Goal: Register for event/course

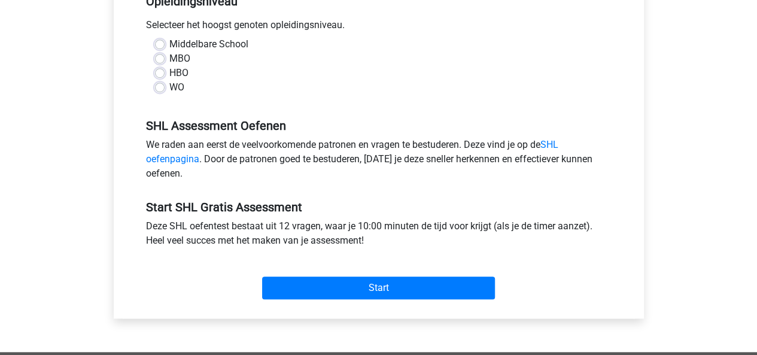
scroll to position [380, 0]
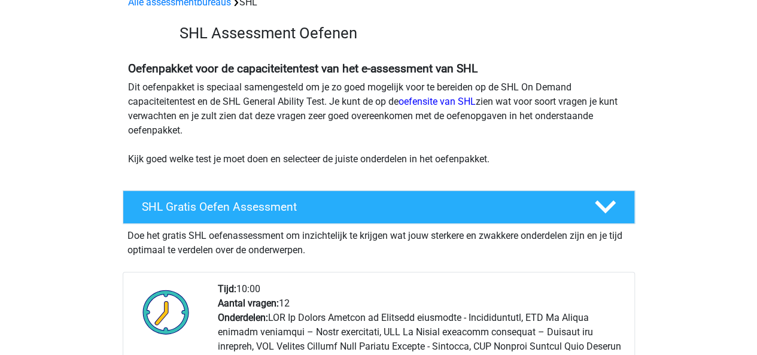
scroll to position [224, 0]
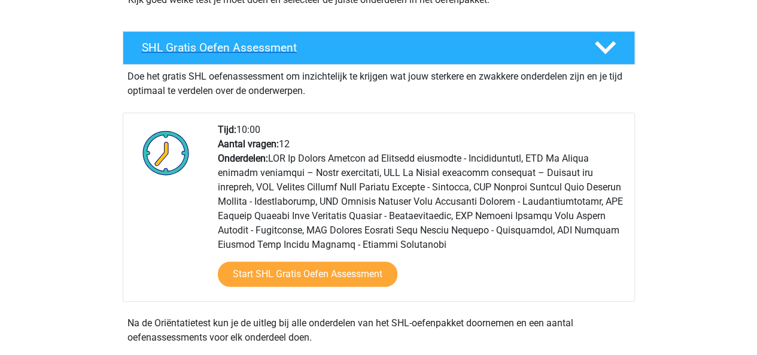
click at [354, 47] on h4 "SHL Gratis Oefen Assessment" at bounding box center [358, 48] width 433 height 14
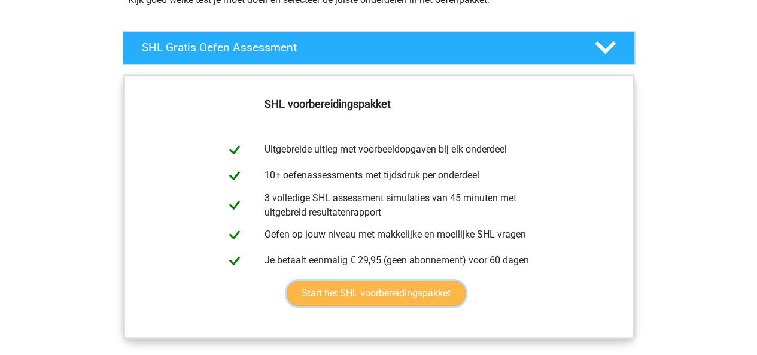
click at [404, 294] on link "Start het SHL voorbereidingspakket" at bounding box center [376, 293] width 179 height 25
